Goal: Download file/media

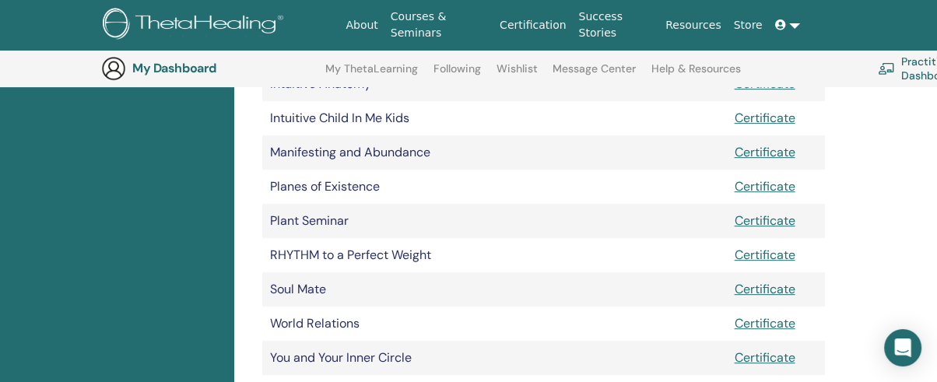
scroll to position [469, 0]
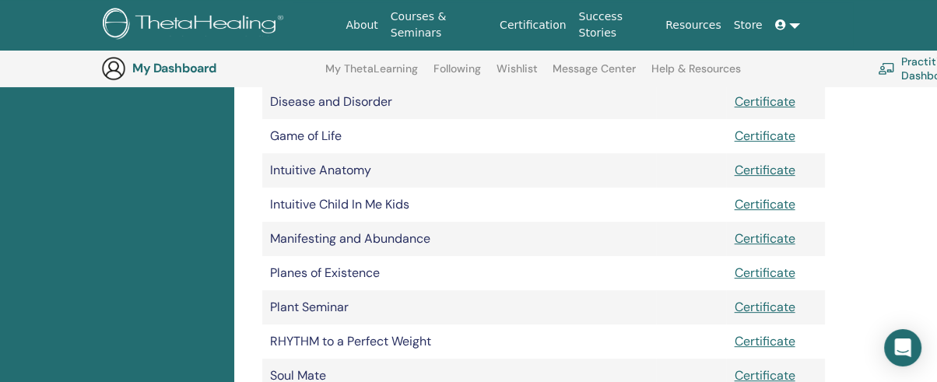
click at [757, 205] on link "Certificate" at bounding box center [764, 204] width 61 height 16
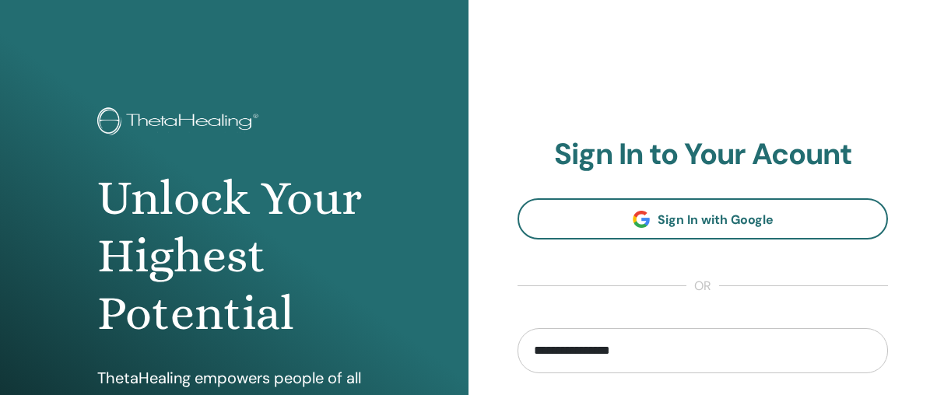
click at [613, 346] on input "**********" at bounding box center [703, 351] width 371 height 45
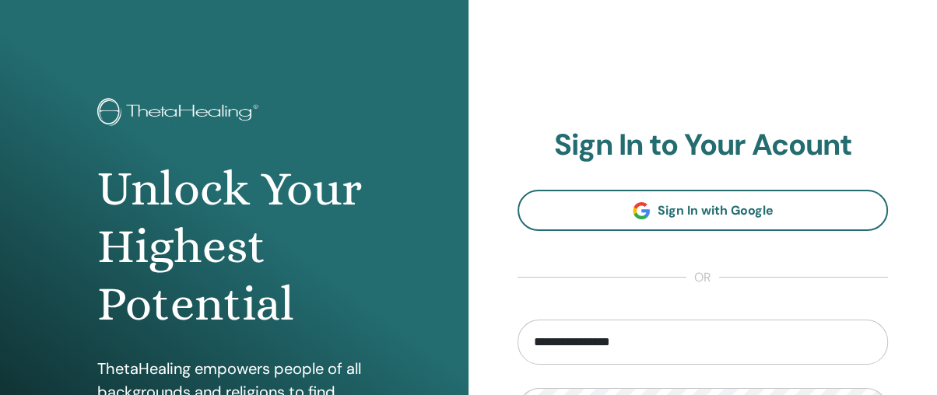
scroll to position [182, 0]
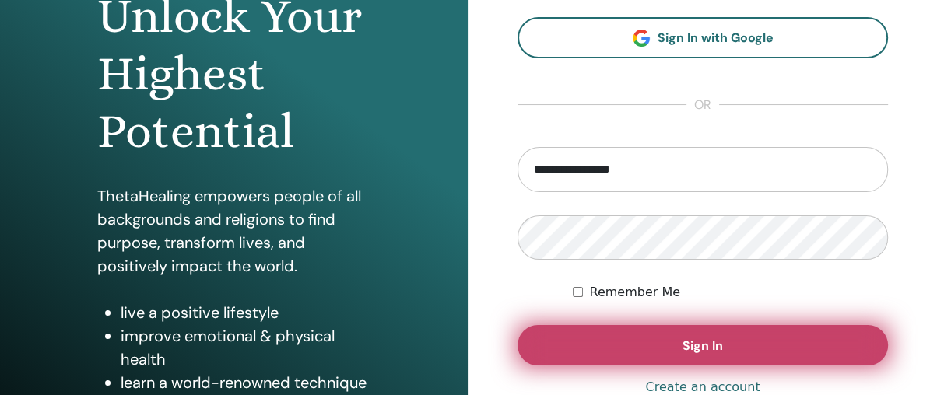
click at [687, 344] on span "Sign In" at bounding box center [703, 346] width 40 height 16
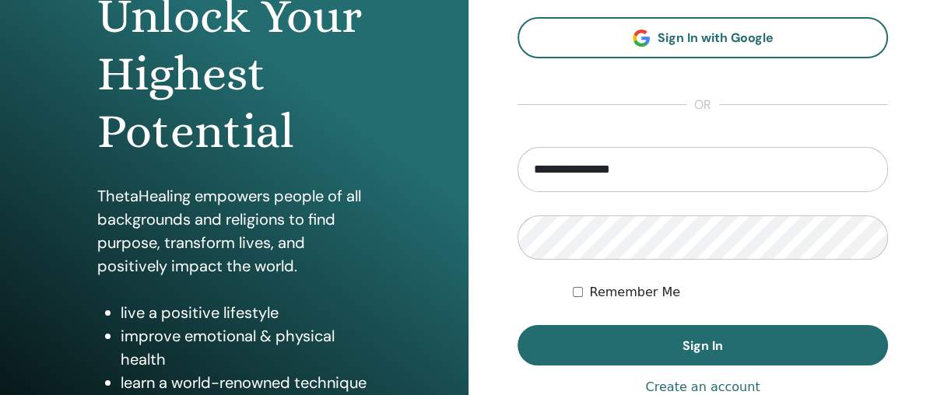
click at [466, 200] on div "Unlock Your Highest Potential ThetaHealing empowers people of all backgrounds a…" at bounding box center [234, 191] width 469 height 747
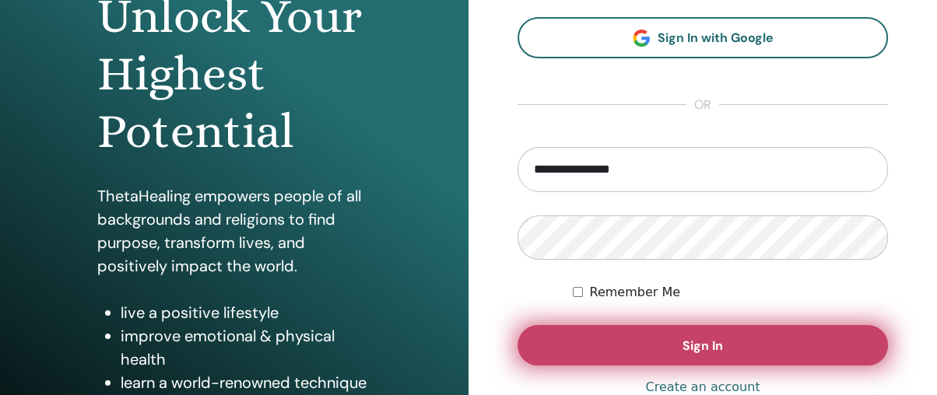
click at [722, 346] on span "Sign In" at bounding box center [703, 346] width 40 height 16
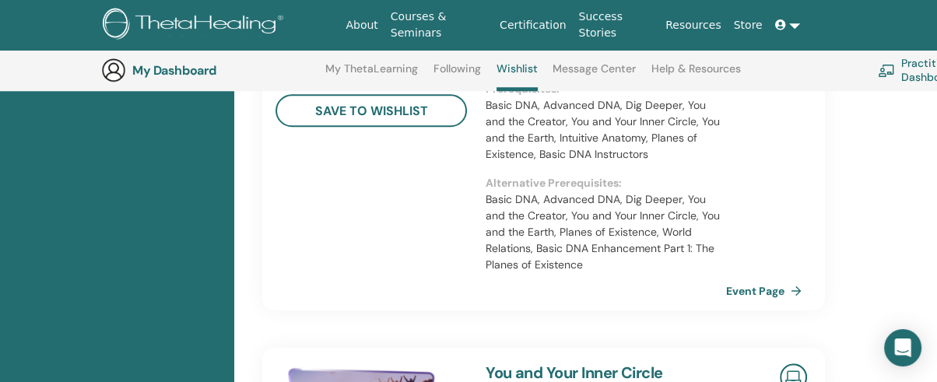
scroll to position [732, 0]
